Goal: Task Accomplishment & Management: Use online tool/utility

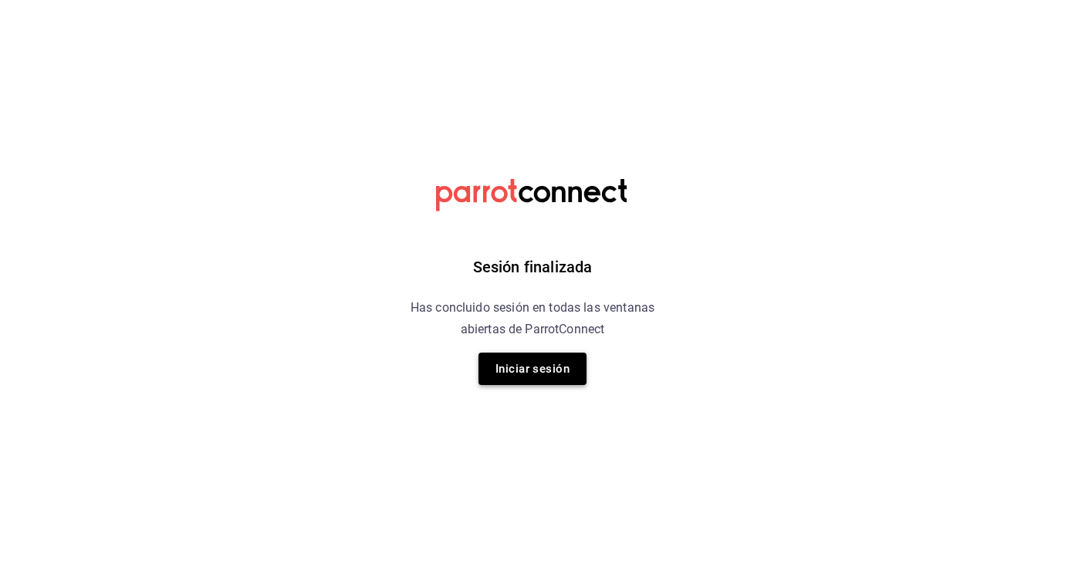
click at [530, 375] on button "Iniciar sesión" at bounding box center [532, 369] width 108 height 32
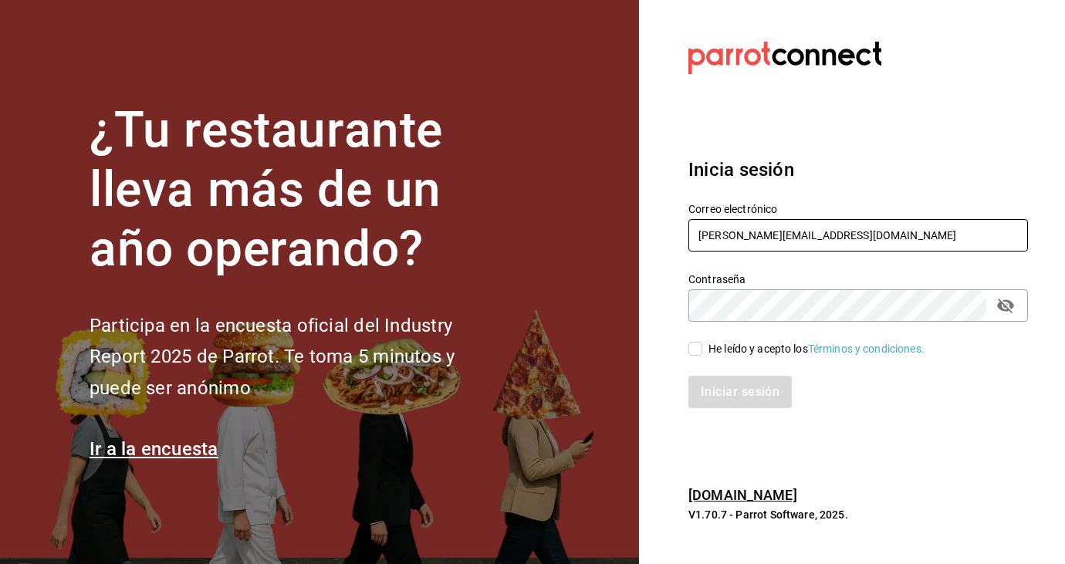
click at [822, 245] on input "kari.cl.93@hotmail.com" at bounding box center [858, 235] width 340 height 32
type input "k"
type input "sadiaromcar@gamail.com"
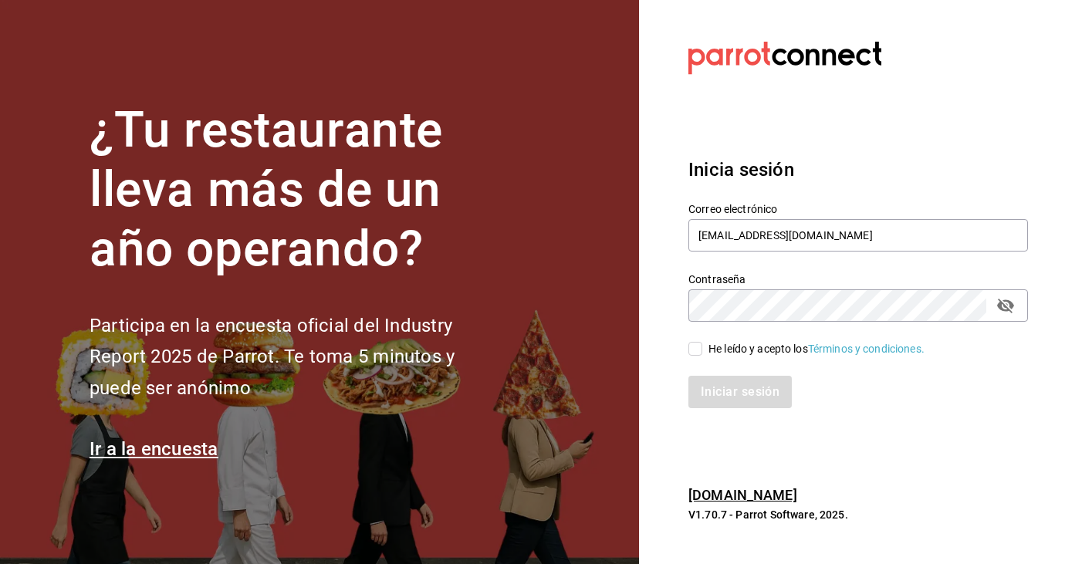
click at [697, 352] on input "He leído y acepto los Términos y condiciones." at bounding box center [695, 349] width 14 height 14
checkbox input "true"
click at [733, 387] on button "Iniciar sesión" at bounding box center [740, 392] width 105 height 32
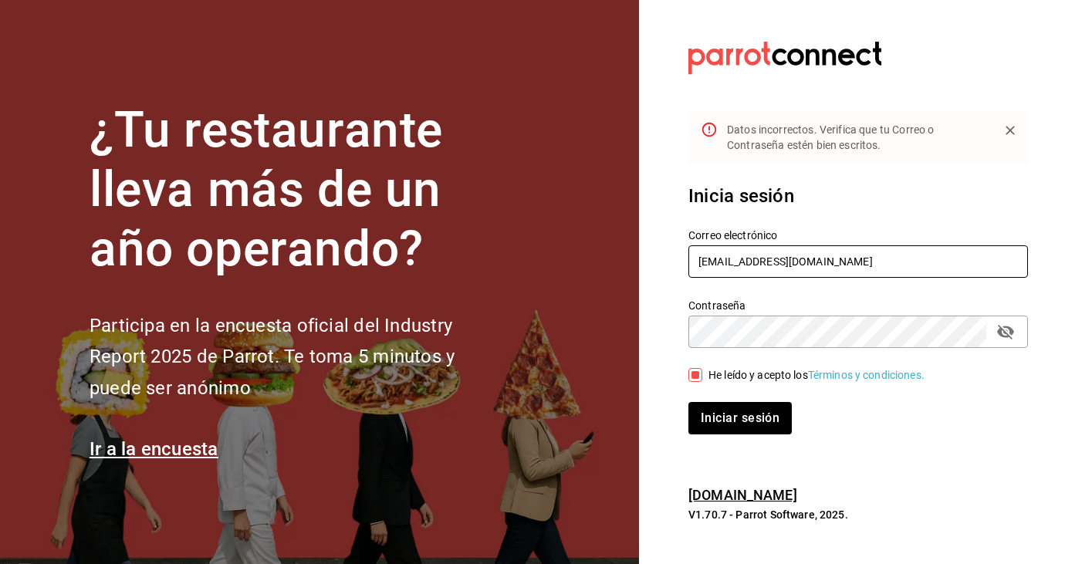
click at [785, 265] on input "sadiaromcar@gamail.com" at bounding box center [858, 261] width 340 height 32
click at [759, 425] on button "Iniciar sesión" at bounding box center [740, 418] width 105 height 32
click at [731, 424] on button "Iniciar sesión" at bounding box center [740, 418] width 105 height 32
click at [990, 336] on div "Contraseña" at bounding box center [858, 332] width 340 height 32
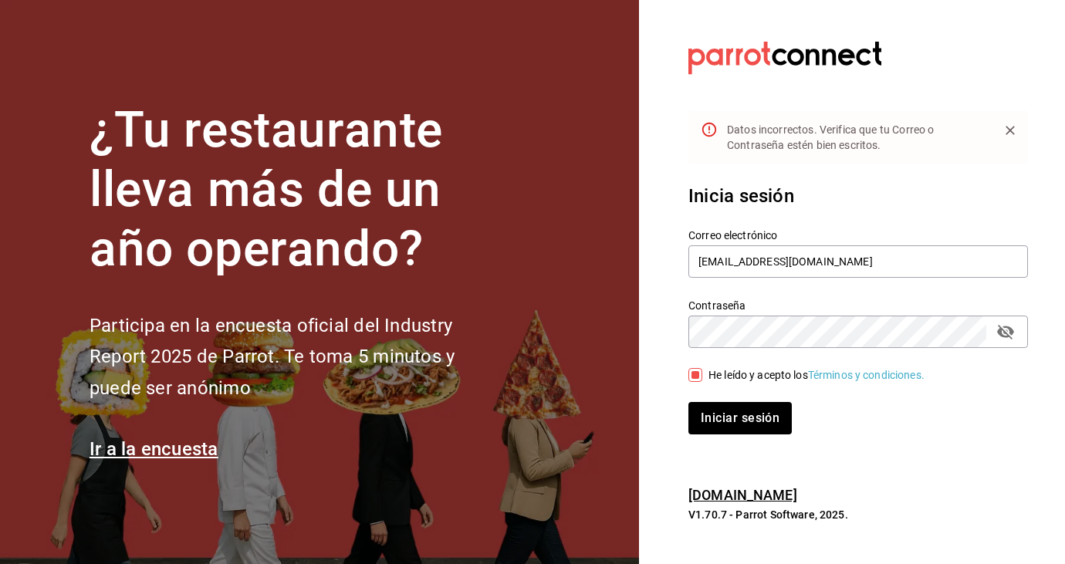
click at [1004, 334] on icon "passwordField" at bounding box center [1005, 332] width 19 height 19
click at [755, 414] on button "Iniciar sesión" at bounding box center [740, 418] width 105 height 32
click at [836, 259] on input "sadiaromcar@gmail.com" at bounding box center [858, 261] width 340 height 32
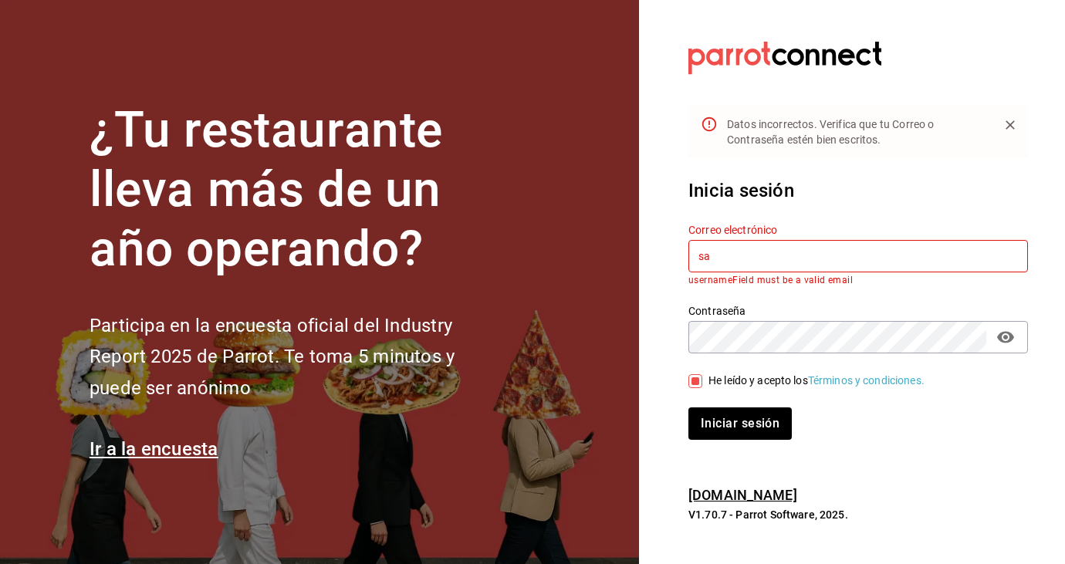
type input "s"
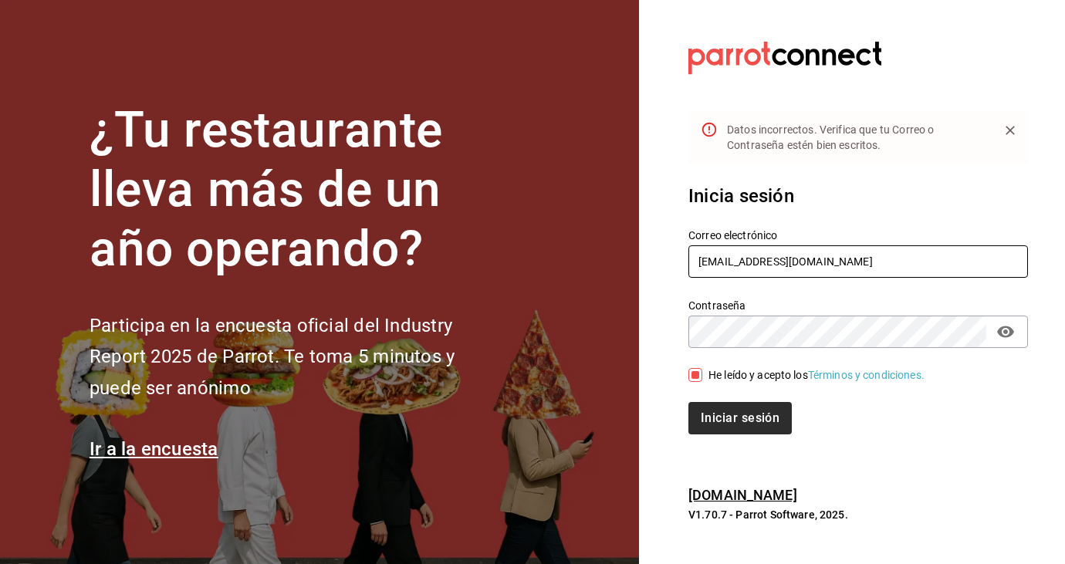
type input "sandiaromcar@gmail.com"
click at [753, 412] on button "Iniciar sesión" at bounding box center [740, 418] width 105 height 32
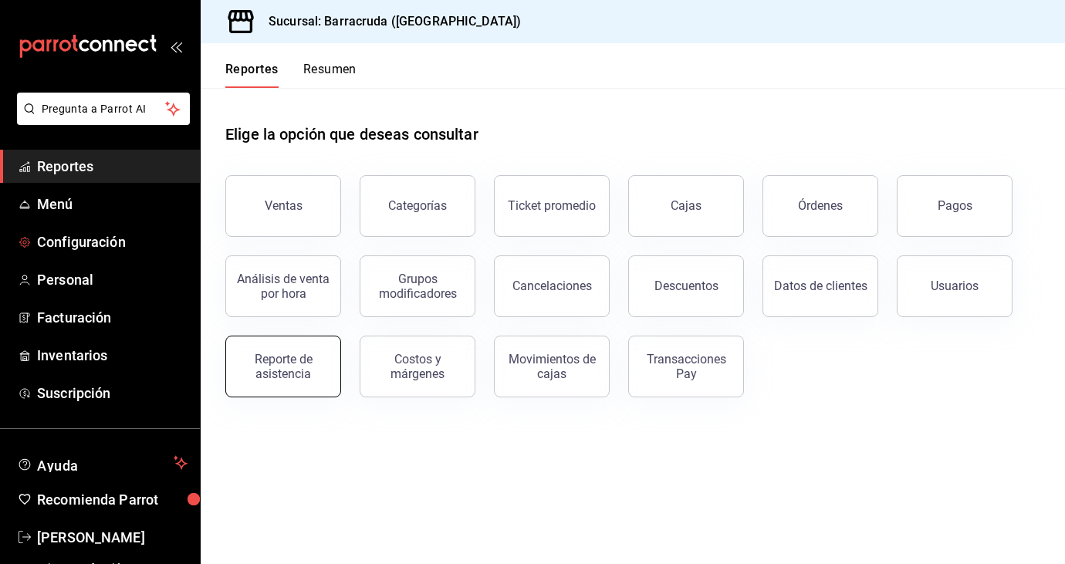
click at [274, 365] on div "Reporte de asistencia" at bounding box center [283, 366] width 96 height 29
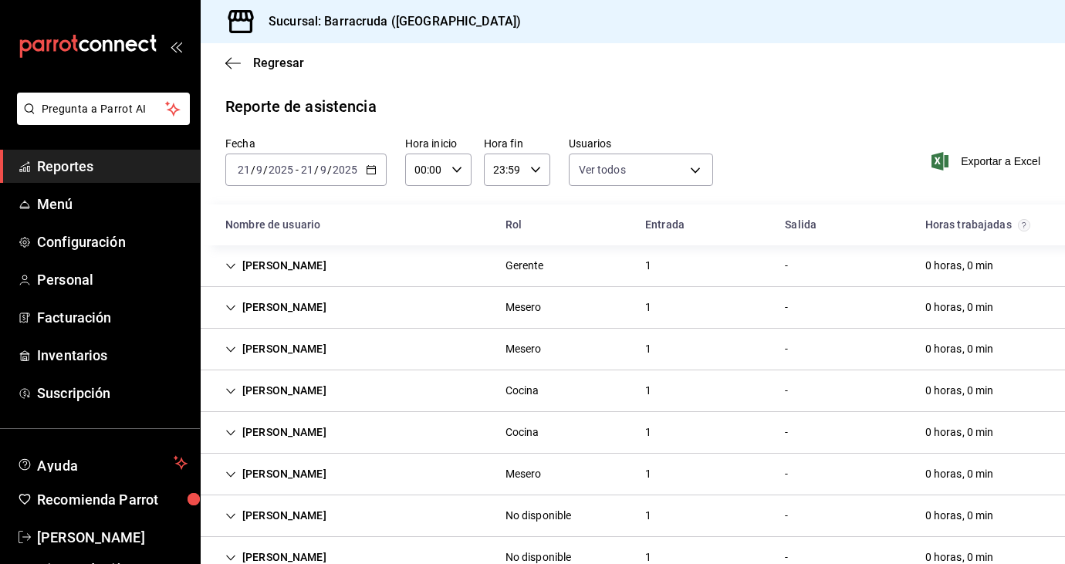
click at [393, 265] on div "[PERSON_NAME] Gerente 1 - 0 horas, 0 min" at bounding box center [633, 266] width 864 height 42
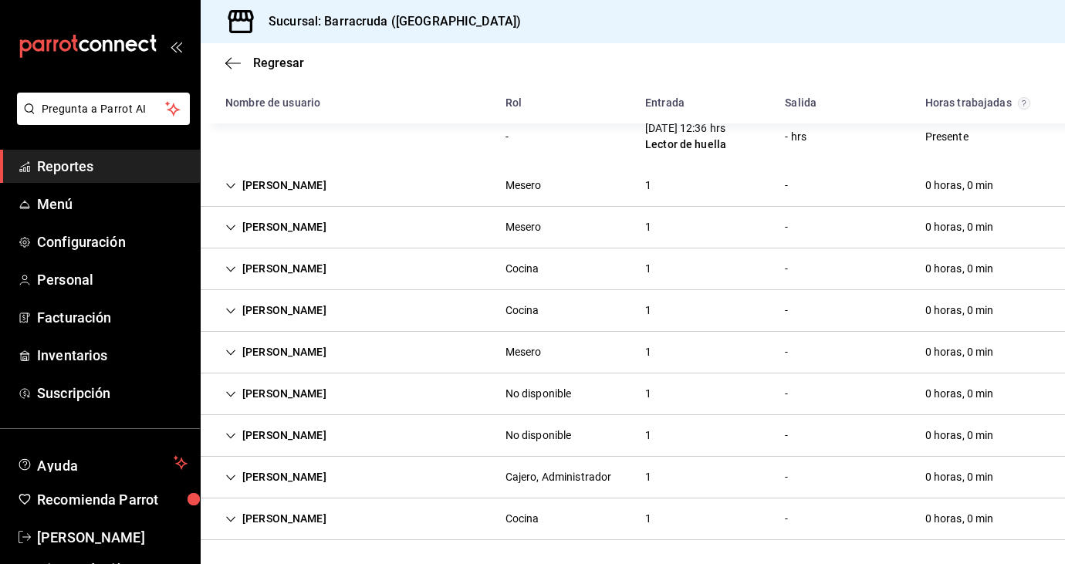
scroll to position [179, 0]
click at [232, 394] on icon "Cell" at bounding box center [230, 393] width 11 height 11
